Goal: Task Accomplishment & Management: Use online tool/utility

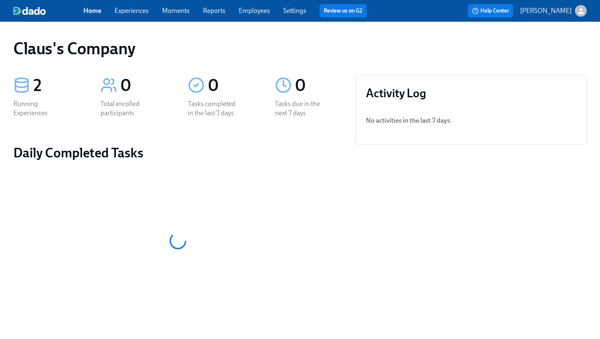
click at [583, 10] on icon "button" at bounding box center [581, 11] width 9 height 9
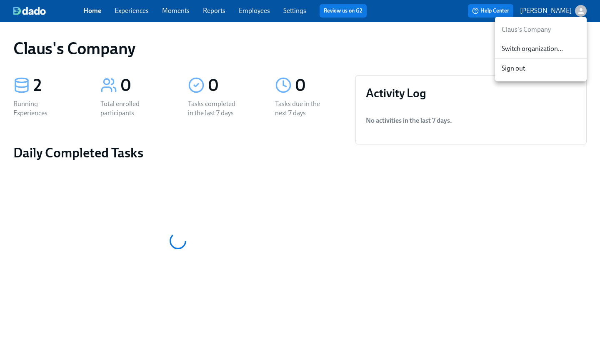
click at [553, 45] on span "Switch organization..." at bounding box center [541, 48] width 78 height 9
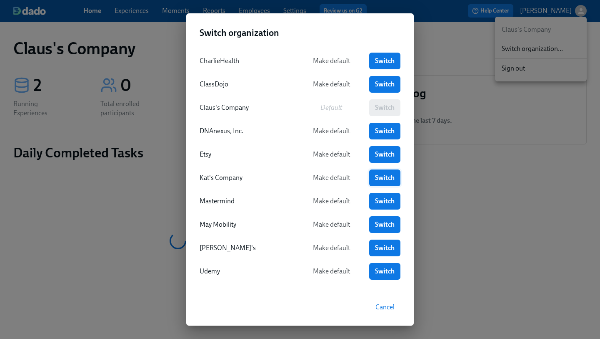
click at [379, 175] on span "Switch" at bounding box center [385, 177] width 20 height 8
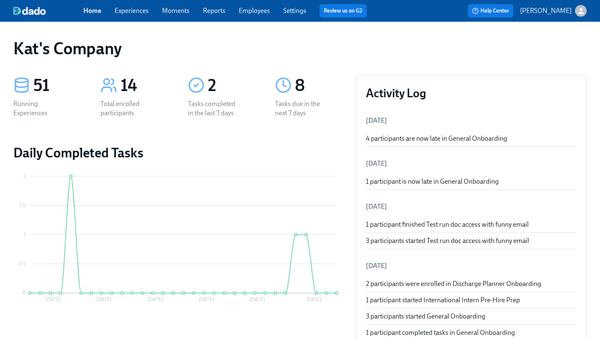
click at [135, 17] on div "Home Experiences Moments Reports Employees Settings Review us on G2" at bounding box center [228, 10] width 290 height 13
click at [136, 13] on link "Experiences" at bounding box center [132, 11] width 34 height 8
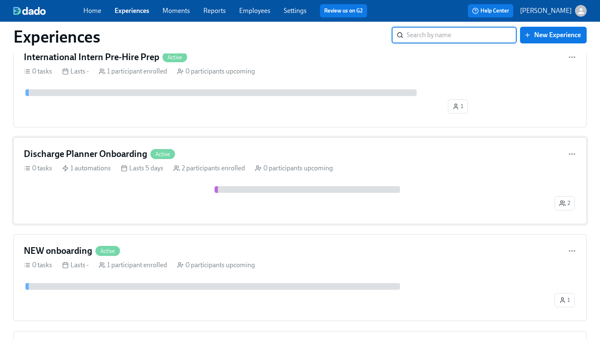
scroll to position [304, 0]
click at [209, 151] on div "Discharge Planner Onboarding Active" at bounding box center [300, 153] width 553 height 13
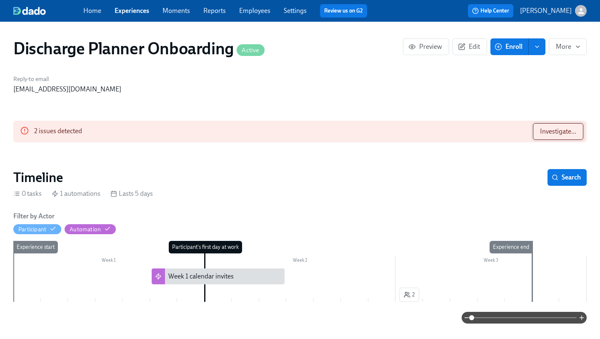
click at [573, 128] on span "Investigate..." at bounding box center [558, 131] width 36 height 8
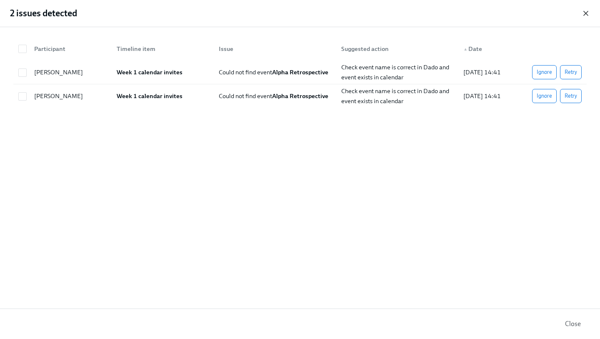
click at [586, 11] on icon "button" at bounding box center [586, 13] width 8 height 8
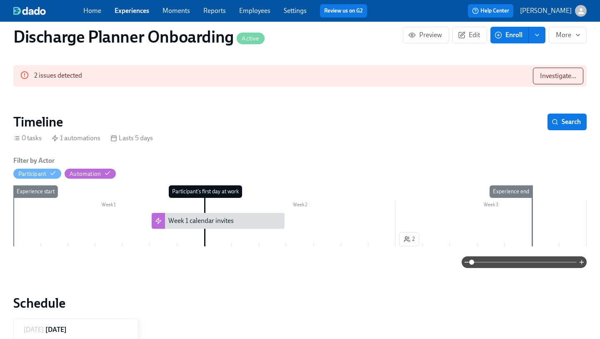
scroll to position [56, 0]
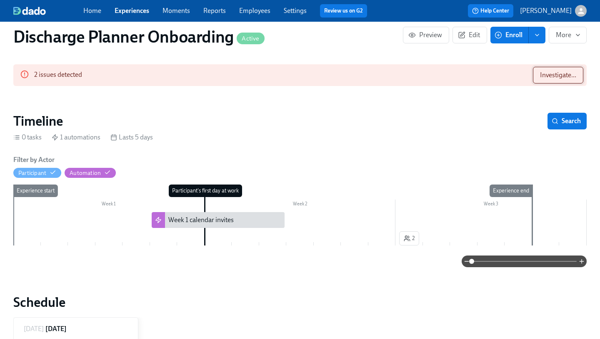
click at [567, 74] on span "Investigate..." at bounding box center [558, 75] width 36 height 8
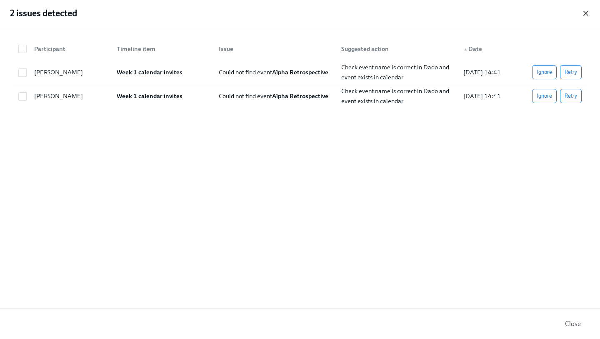
click at [587, 14] on icon "button" at bounding box center [586, 13] width 4 height 4
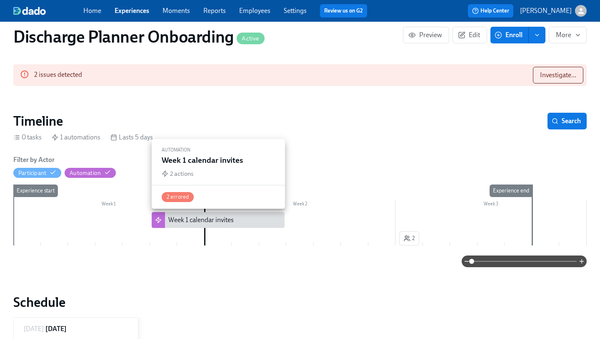
click at [231, 223] on div "Week 1 calendar invites" at bounding box center [200, 219] width 65 height 9
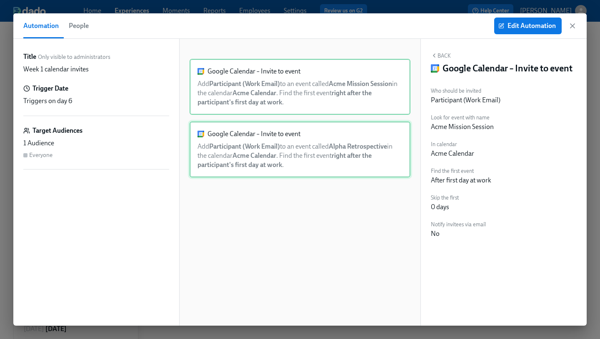
click at [294, 150] on div "Google Calendar – Invite to event Add Participant (Work Email) to an event call…" at bounding box center [300, 149] width 221 height 56
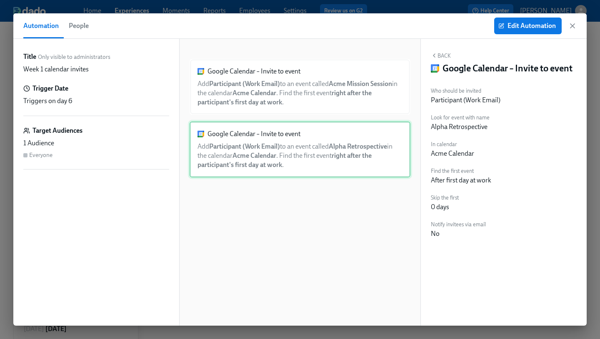
click at [308, 132] on div "Google Calendar – Invite to event Add Participant (Work Email) to an event call…" at bounding box center [300, 149] width 221 height 56
click at [502, 33] on button "Edit Automation" at bounding box center [528, 26] width 68 height 17
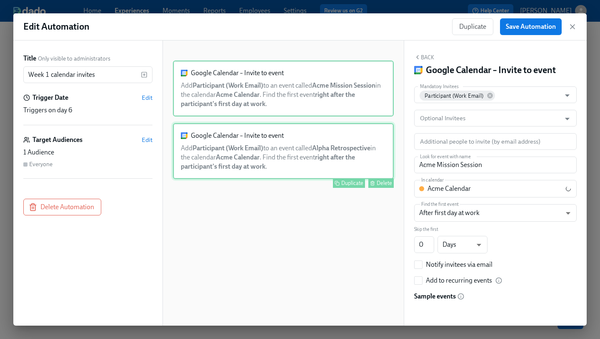
click at [326, 149] on div "Google Calendar – Invite to event Add Participant (Work Email) to an event call…" at bounding box center [283, 151] width 221 height 56
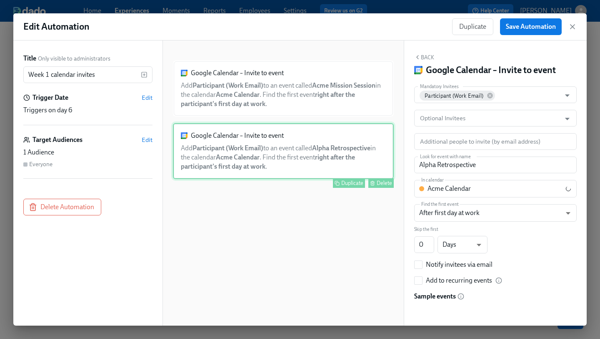
click at [326, 149] on div "Google Calendar – Invite to event Add Participant (Work Email) to an event call…" at bounding box center [283, 151] width 221 height 56
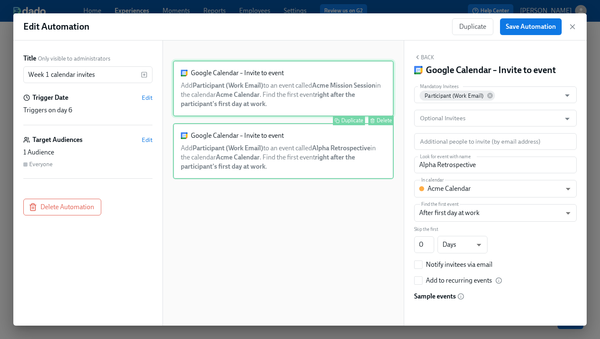
click at [311, 100] on div "Google Calendar – Invite to event Add Participant (Work Email) to an event call…" at bounding box center [283, 88] width 221 height 56
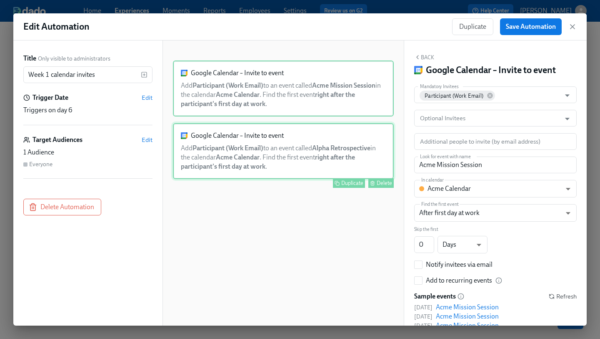
click at [273, 144] on div "Google Calendar – Invite to event Add Participant (Work Email) to an event call…" at bounding box center [283, 151] width 221 height 56
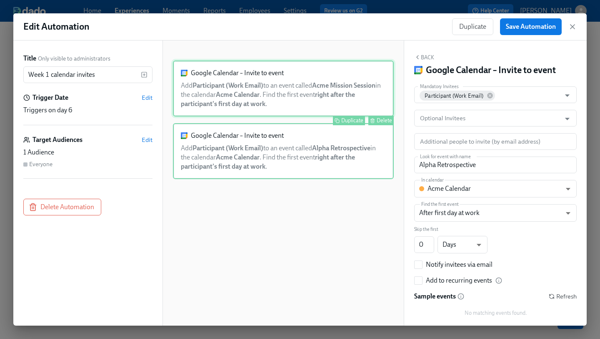
click at [307, 92] on div "Google Calendar – Invite to event Add Participant (Work Email) to an event call…" at bounding box center [283, 88] width 221 height 56
click at [288, 142] on div "Google Calendar – Invite to event Add Participant (Work Email) to an event call…" at bounding box center [283, 151] width 221 height 56
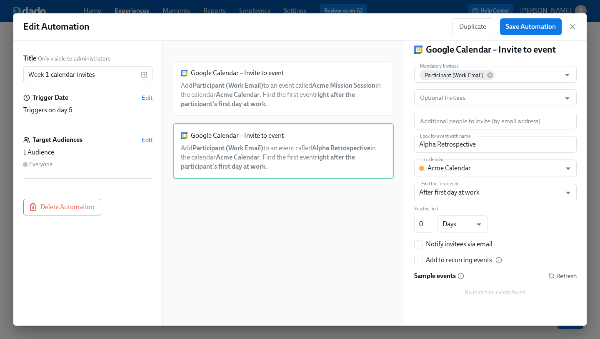
scroll to position [20, 0]
click at [478, 145] on input "Alpha Retrospective" at bounding box center [495, 144] width 163 height 17
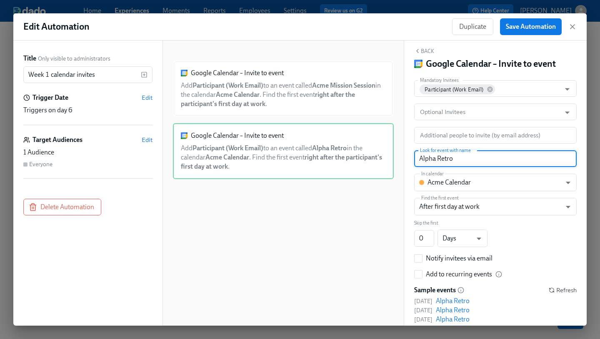
scroll to position [9, 0]
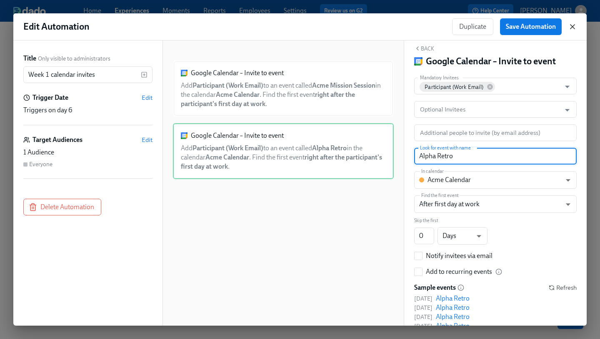
type input "Alpha Retro"
click at [574, 25] on icon "button" at bounding box center [573, 27] width 8 height 8
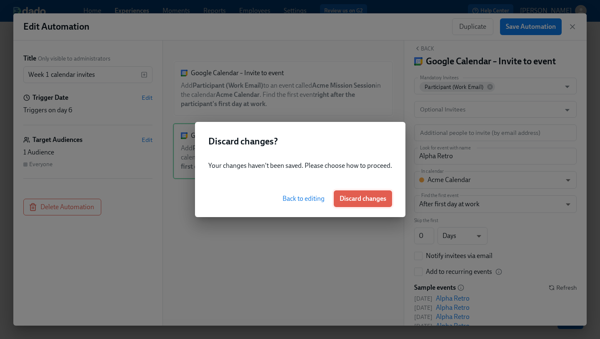
click at [368, 196] on span "Discard changes" at bounding box center [363, 198] width 47 height 8
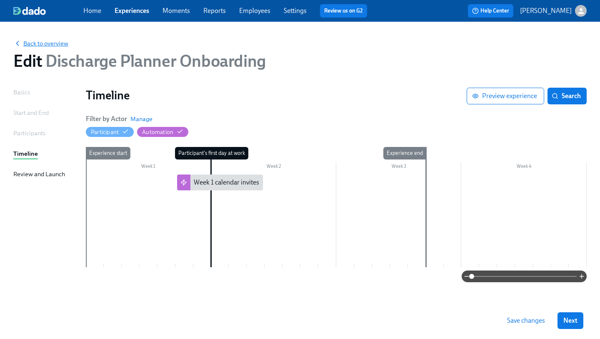
click at [45, 43] on span "Back to overview" at bounding box center [40, 43] width 55 height 8
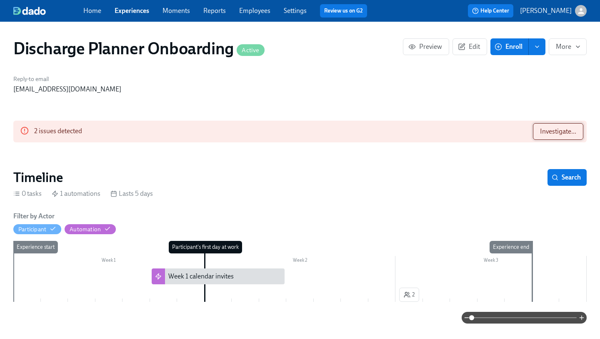
click at [571, 134] on span "Investigate..." at bounding box center [558, 131] width 36 height 8
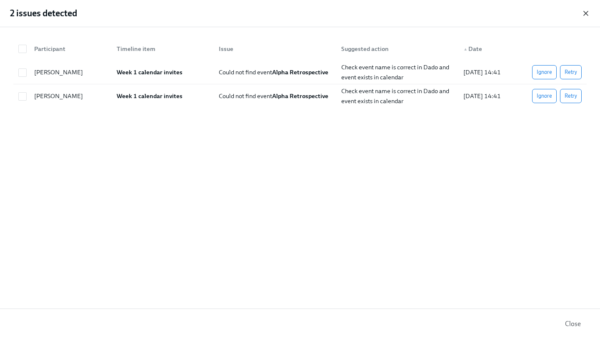
click at [587, 13] on icon "button" at bounding box center [586, 13] width 8 height 8
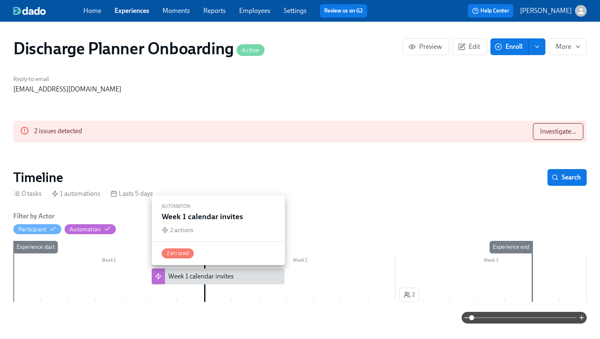
click at [232, 276] on div "Week 1 calendar invites" at bounding box center [200, 275] width 65 height 9
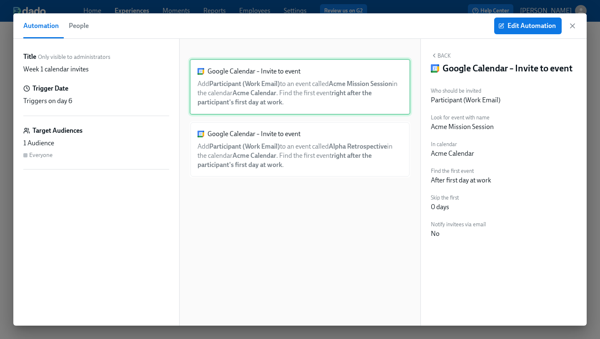
click at [311, 93] on div "Google Calendar – Invite to event Add Participant (Work Email) to an event call…" at bounding box center [300, 87] width 221 height 56
click at [511, 22] on span "Edit Automation" at bounding box center [528, 26] width 56 height 8
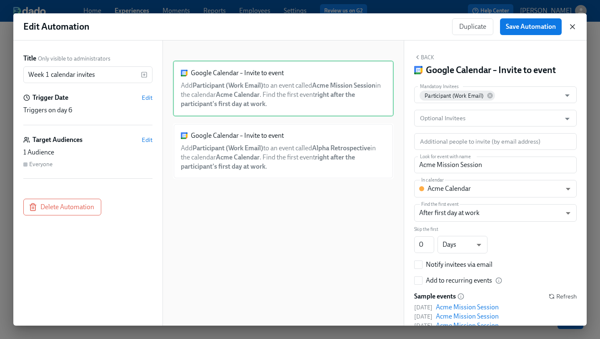
click at [572, 26] on icon "button" at bounding box center [573, 27] width 4 height 4
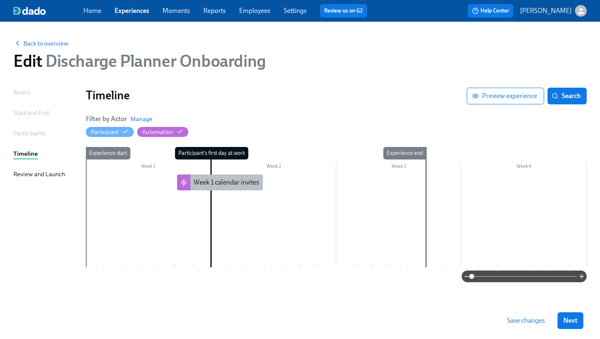
click at [224, 182] on div "Week 1 calendar invites" at bounding box center [226, 182] width 65 height 9
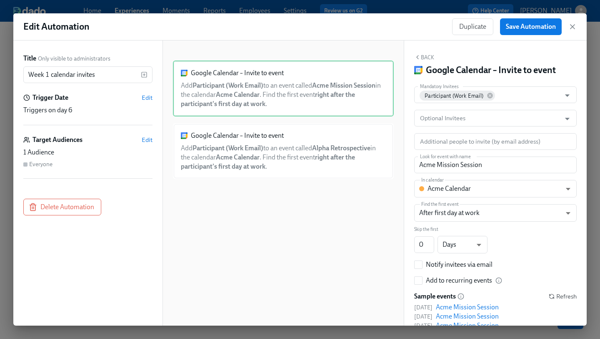
scroll to position [45, 0]
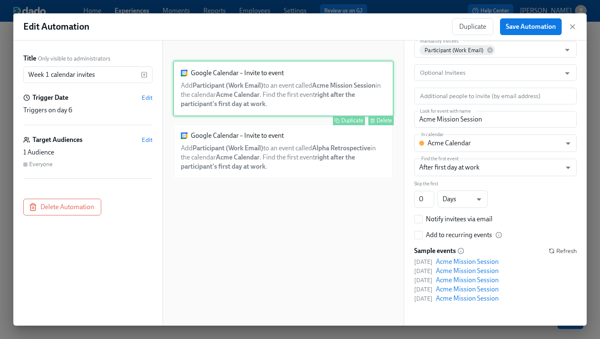
click at [303, 78] on div "Google Calendar – Invite to event Add Participant (Work Email) to an event call…" at bounding box center [283, 88] width 221 height 56
click at [149, 98] on span "Edit" at bounding box center [147, 97] width 11 height 8
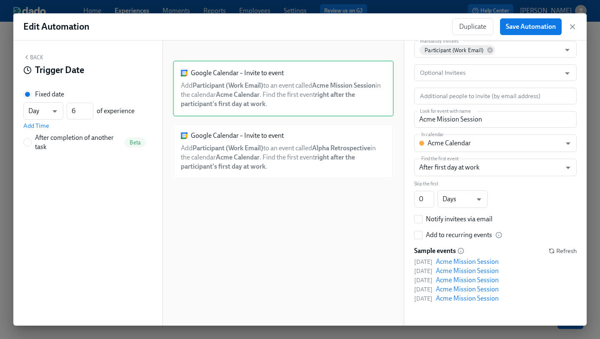
click at [30, 56] on button "Back" at bounding box center [33, 57] width 20 height 7
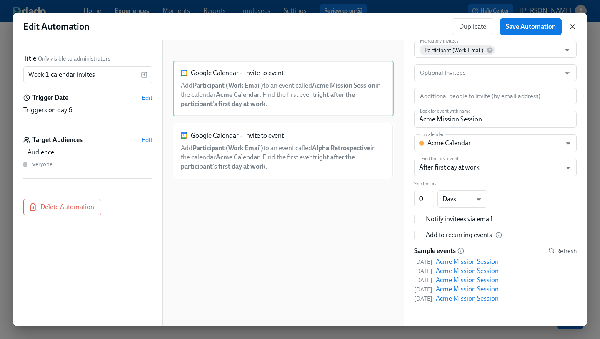
click at [576, 25] on icon "button" at bounding box center [573, 27] width 8 height 8
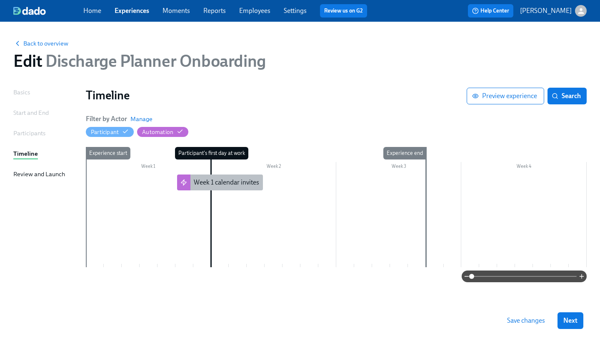
click at [213, 181] on div "Week 1 calendar invites" at bounding box center [226, 182] width 65 height 9
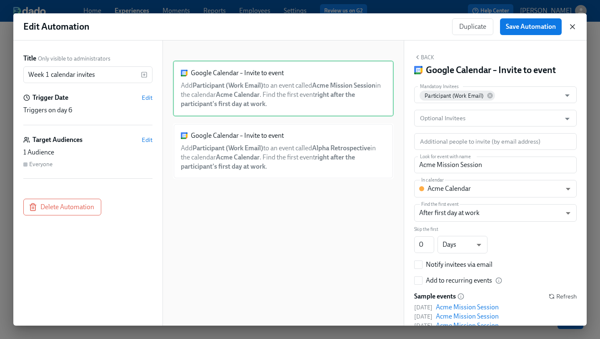
click at [570, 30] on icon "button" at bounding box center [573, 27] width 8 height 8
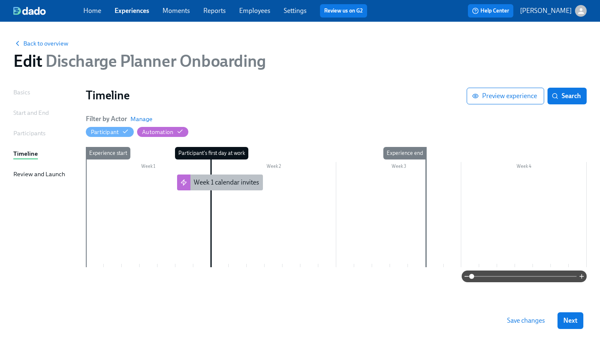
click at [218, 179] on div "Week 1 calendar invites" at bounding box center [226, 182] width 65 height 9
